Goal: Navigation & Orientation: Find specific page/section

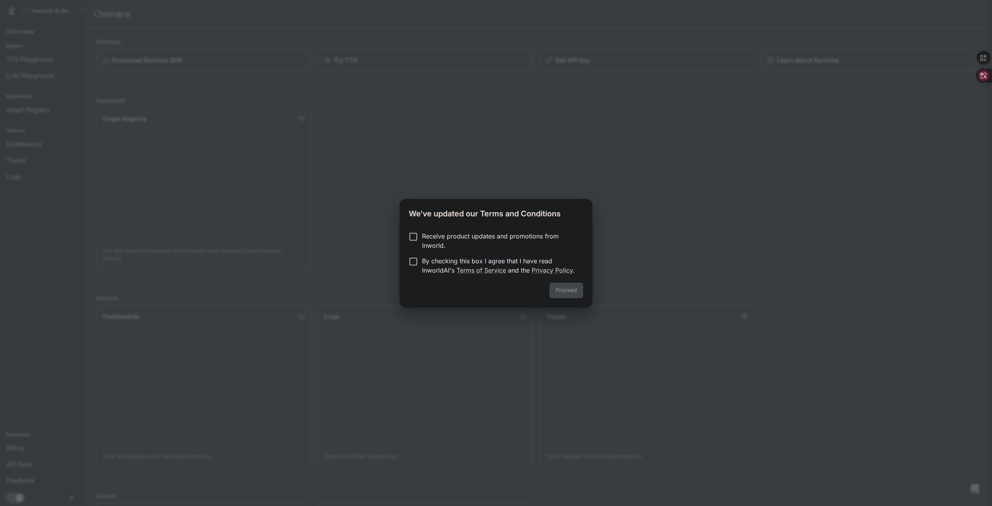
click at [496, 236] on p "Receive product updates and promotions from Inworld." at bounding box center [499, 240] width 155 height 19
click at [514, 234] on p "Receive product updates and promotions from Inworld." at bounding box center [499, 240] width 155 height 19
click at [631, 332] on div "We've updated our Terms and Conditions Receive product updates and promotions f…" at bounding box center [496, 253] width 992 height 506
click at [641, 266] on div "We've updated our Terms and Conditions Receive product updates and promotions f…" at bounding box center [496, 253] width 992 height 506
click at [425, 264] on p "By checking this box I agree that I have read InworldAI's Terms of Service and …" at bounding box center [499, 265] width 155 height 19
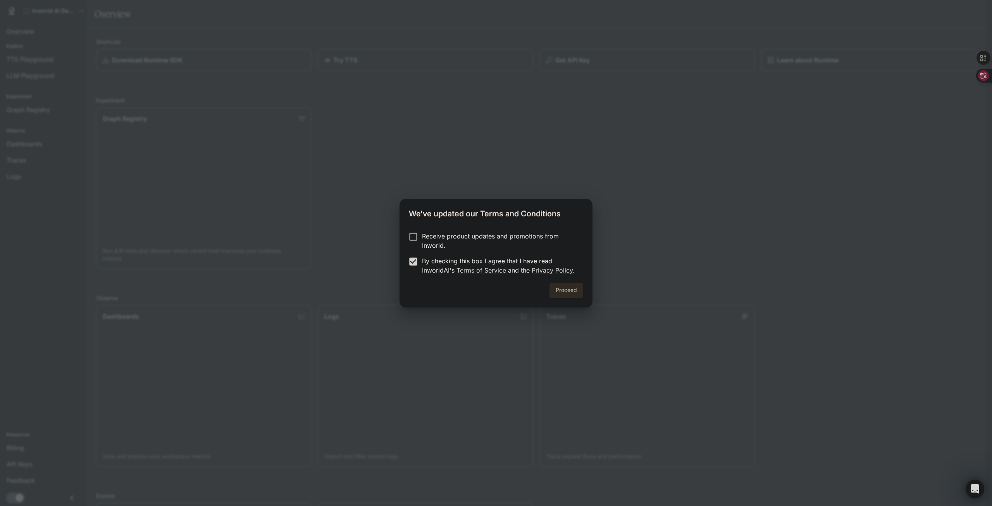
click at [556, 288] on button "Proceed" at bounding box center [567, 291] width 34 height 16
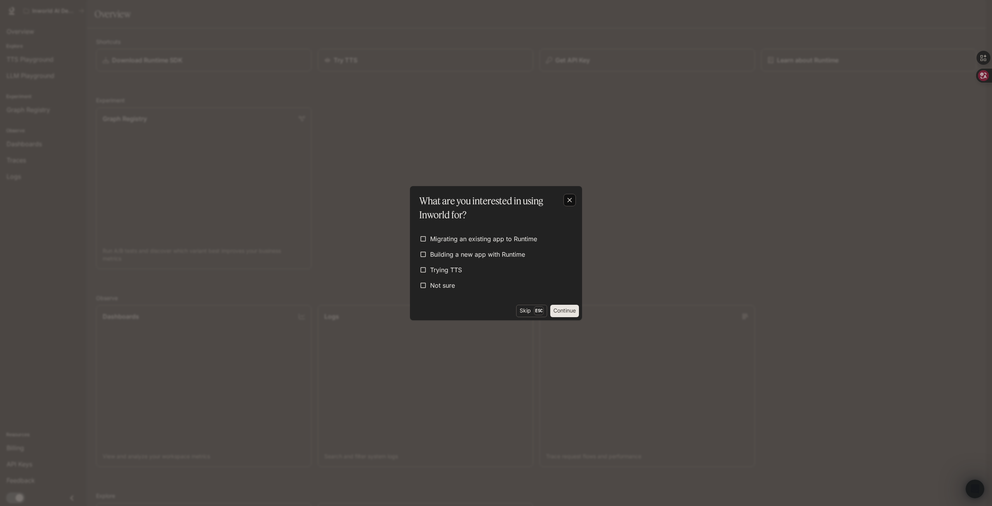
click at [570, 198] on icon "button" at bounding box center [570, 200] width 8 height 8
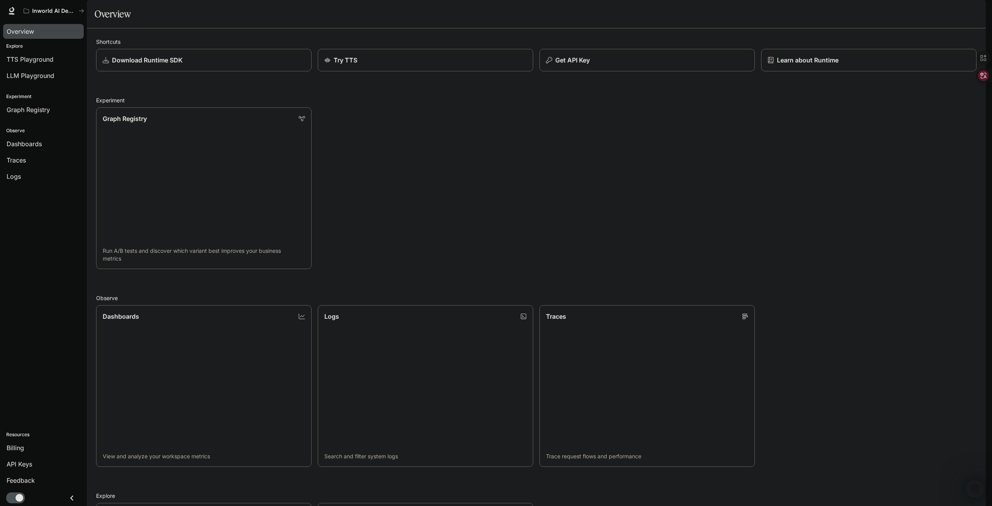
click at [30, 30] on span "Overview" at bounding box center [21, 31] width 28 height 9
